Goal: Information Seeking & Learning: Learn about a topic

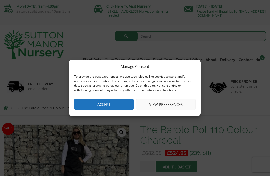
click at [183, 102] on button "View preferences" at bounding box center [166, 104] width 60 height 11
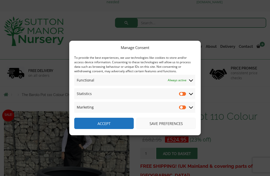
scroll to position [15, 0]
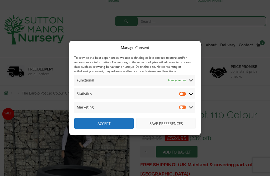
click at [185, 93] on input "Statistics" at bounding box center [183, 93] width 8 height 5
click at [183, 95] on input "Statistics" at bounding box center [183, 93] width 8 height 5
checkbox input "false"
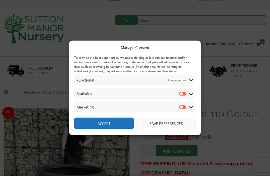
scroll to position [16, 0]
click at [185, 129] on button "Save preferences" at bounding box center [166, 123] width 60 height 11
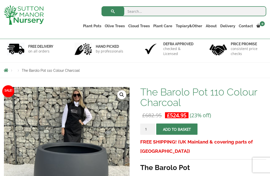
scroll to position [0, 0]
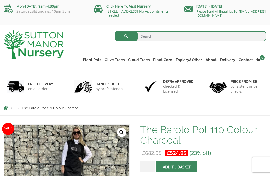
click at [0, 0] on link "The Old Stone Pots" at bounding box center [0, 0] width 0 height 0
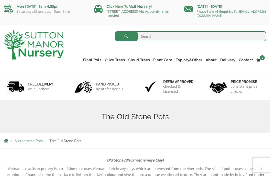
click at [156, 39] on input "search" at bounding box center [190, 36] width 151 height 10
click at [173, 38] on input "Large circular 80cm h x 30cm" at bounding box center [190, 36] width 151 height 10
click at [202, 39] on input "Large circular 80cm wide x 30cm" at bounding box center [190, 36] width 151 height 10
type input "Large circular 80cm wide x 30cm high garden planter"
click at [126, 36] on button "submit" at bounding box center [126, 36] width 23 height 10
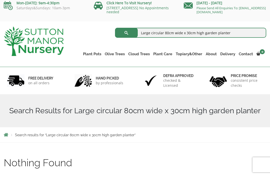
click at [230, 32] on input "Large circular 80cm wide x 30cm high garden planter" at bounding box center [190, 33] width 151 height 10
click at [161, 33] on input "Large circular 80cm wide x 30cm high garden planter" at bounding box center [190, 33] width 151 height 10
click at [184, 34] on input "80cm wide x 30cm high garden planter" at bounding box center [190, 33] width 151 height 10
click at [158, 33] on input "80cm wide x 30cm high garden planter" at bounding box center [190, 33] width 151 height 10
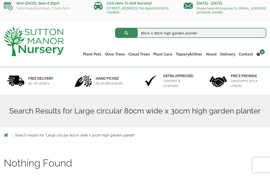
click at [174, 34] on input "80cm x 30cm high garden planter" at bounding box center [190, 33] width 151 height 10
click at [146, 34] on input "80cm x 30cm high garden planter" at bounding box center [190, 33] width 151 height 10
click at [183, 32] on input "80cm x 30cm high garden planter" at bounding box center [190, 33] width 151 height 10
click at [171, 32] on input "80cm x 30cm high garden planter" at bounding box center [190, 33] width 151 height 10
type input "80cm x 30cm garden planter"
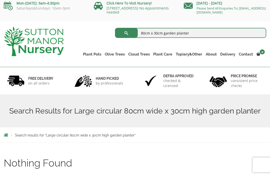
click at [126, 33] on button "submit" at bounding box center [126, 33] width 23 height 10
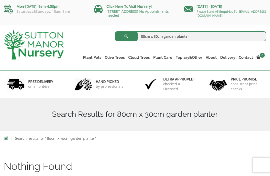
click at [150, 40] on input "80cm x 30cm garden planter" at bounding box center [190, 36] width 151 height 10
click at [149, 34] on input "80cm x 30cm garden planter" at bounding box center [190, 36] width 151 height 10
type input "90cm x 30cm garden planter"
click at [126, 36] on button "submit" at bounding box center [126, 36] width 23 height 10
click at [163, 38] on input "90cm x 30cm garden planter" at bounding box center [190, 36] width 151 height 10
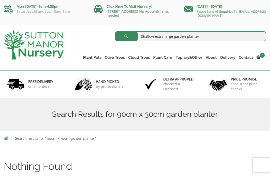
type input "Shallow extra large garden planter"
click at [126, 36] on button "submit" at bounding box center [126, 36] width 23 height 10
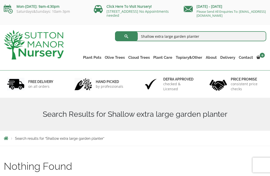
click at [152, 38] on input "Shallow extra large garden planter" at bounding box center [190, 36] width 151 height 10
click at [159, 38] on input "extra large garden planter" at bounding box center [190, 36] width 151 height 10
type input "extra large round garden planter"
click at [126, 36] on button "submit" at bounding box center [126, 36] width 23 height 10
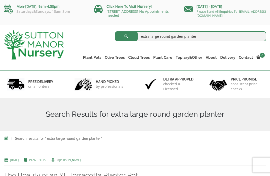
click at [0, 0] on link "The Amalfi Pots" at bounding box center [0, 0] width 0 height 0
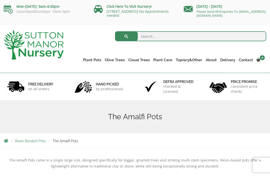
click at [0, 0] on link "The Milan Pots" at bounding box center [0, 0] width 0 height 0
click at [0, 0] on link "The Capri Pots" at bounding box center [0, 0] width 0 height 0
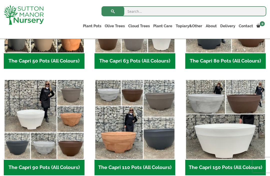
scroll to position [202, 0]
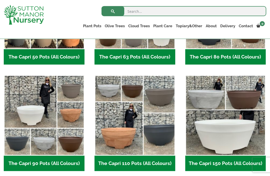
click at [50, 163] on h2 "The Capri 90 Pots (All Colours) (6)" at bounding box center [44, 164] width 81 height 16
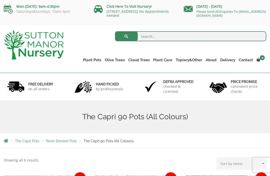
click at [0, 0] on link "The Capri Pots" at bounding box center [0, 0] width 0 height 0
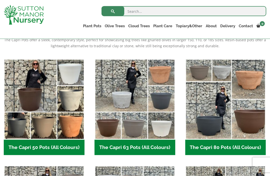
scroll to position [112, 0]
click at [218, 117] on img "Visit product category The Capri 80 Pots (All Colours)" at bounding box center [225, 99] width 81 height 81
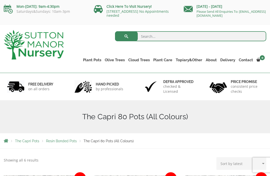
click at [0, 0] on link "The Brunello Pots" at bounding box center [0, 0] width 0 height 0
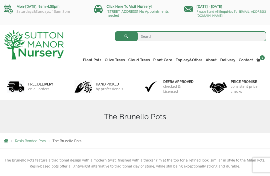
click at [0, 0] on link "The Venice Cube Pots" at bounding box center [0, 0] width 0 height 0
click at [0, 0] on link "The Barolo Pots" at bounding box center [0, 0] width 0 height 0
click at [0, 0] on link "The Rome Bowl" at bounding box center [0, 0] width 0 height 0
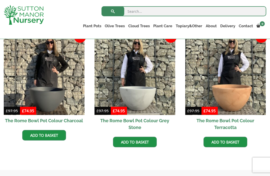
scroll to position [154, 0]
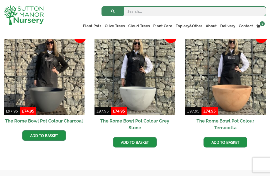
click at [50, 78] on img at bounding box center [44, 75] width 81 height 81
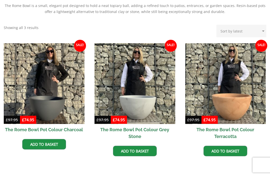
scroll to position [171, 0]
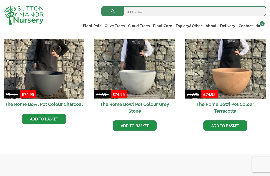
click at [0, 0] on link "The Olive Jar" at bounding box center [0, 0] width 0 height 0
click at [0, 0] on link "The Sicilian Pots" at bounding box center [0, 0] width 0 height 0
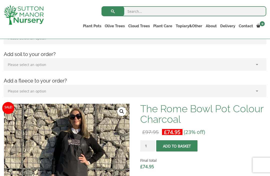
scroll to position [91, 0]
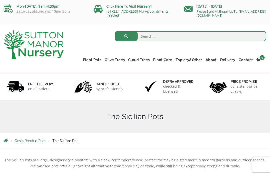
click at [0, 0] on link "The Mediterranean Pots" at bounding box center [0, 0] width 0 height 0
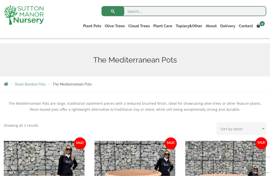
scroll to position [48, 0]
click at [0, 0] on link "The San Marino Pots" at bounding box center [0, 0] width 0 height 0
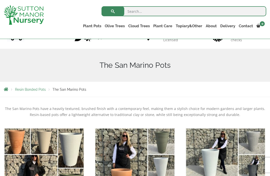
scroll to position [42, 0]
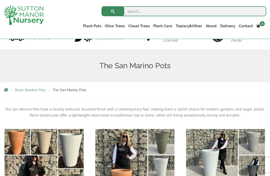
click at [0, 0] on link "The Olive Jar" at bounding box center [0, 0] width 0 height 0
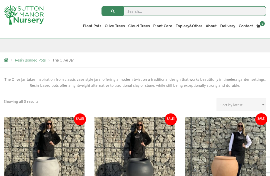
scroll to position [71, 0]
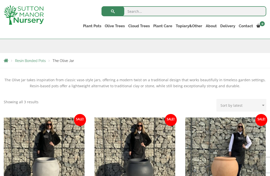
click at [0, 0] on link "The Tuscany Fruit Pots" at bounding box center [0, 0] width 0 height 0
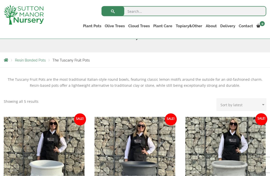
scroll to position [72, 0]
click at [0, 0] on link "The Pisa Pot 80 (All Colours)" at bounding box center [0, 0] width 0 height 0
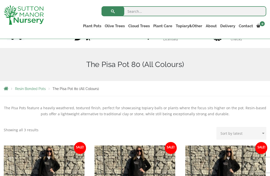
scroll to position [51, 0]
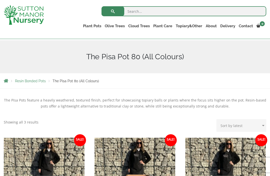
click at [97, 26] on link "Plant Pots" at bounding box center [92, 26] width 22 height 7
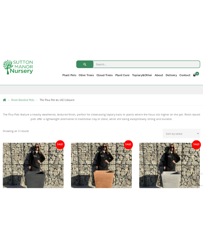
scroll to position [0, 0]
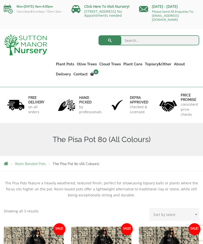
click at [0, 0] on link "The Alfresco Pots" at bounding box center [0, 0] width 0 height 0
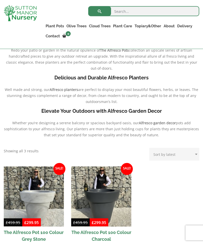
scroll to position [136, 0]
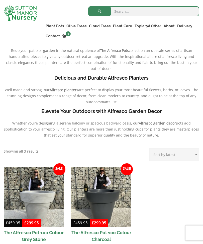
click at [0, 0] on link "The Atlantis Pots" at bounding box center [0, 0] width 0 height 0
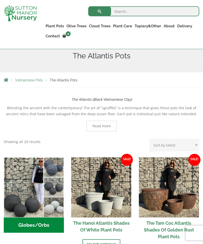
scroll to position [70, 0]
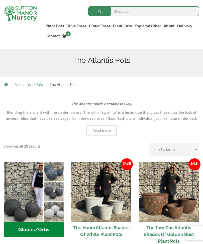
click at [0, 0] on link "The Old Stone Pots" at bounding box center [0, 0] width 0 height 0
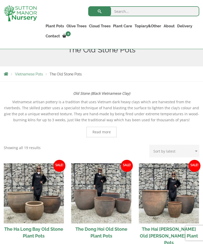
scroll to position [80, 0]
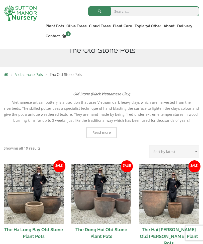
click at [0, 0] on link "The Iron Stone Pots" at bounding box center [0, 0] width 0 height 0
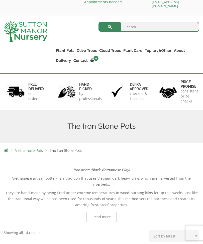
scroll to position [10, 0]
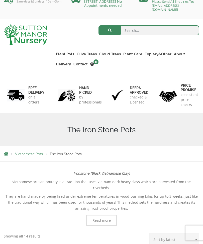
click at [0, 0] on link "Fibre Clay Pots" at bounding box center [0, 0] width 0 height 0
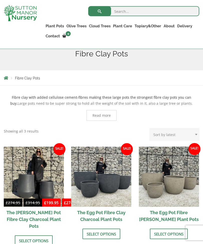
scroll to position [77, 0]
click at [0, 0] on link "Glazed Pots" at bounding box center [0, 0] width 0 height 0
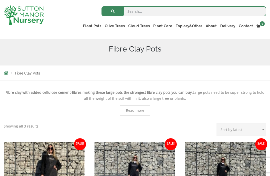
scroll to position [28, 0]
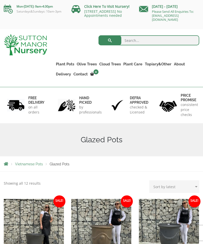
click at [0, 0] on link "Vietnamese Pots" at bounding box center [0, 0] width 0 height 0
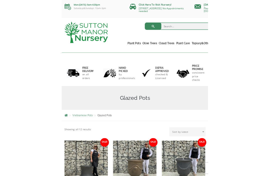
scroll to position [46, 0]
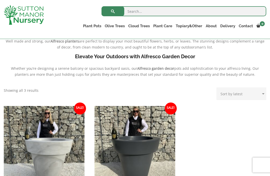
scroll to position [165, 0]
